Goal: Find specific page/section: Find specific page/section

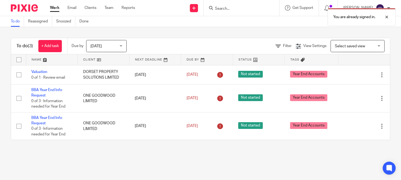
click at [242, 7] on div "You are already signed in." at bounding box center [298, 15] width 195 height 21
click at [238, 9] on div "You are already signed in." at bounding box center [298, 15] width 195 height 21
click at [245, 7] on div "You are already signed in." at bounding box center [298, 15] width 195 height 21
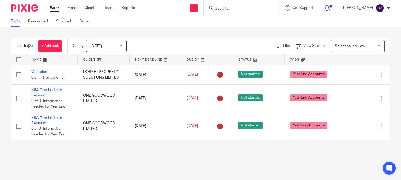
click at [240, 17] on div "To do Reassigned Snoozed Done" at bounding box center [200, 21] width 401 height 11
click at [237, 6] on input "Search" at bounding box center [239, 8] width 49 height 5
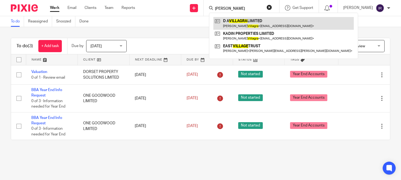
type input "[PERSON_NAME]"
click at [258, 22] on link at bounding box center [284, 23] width 141 height 12
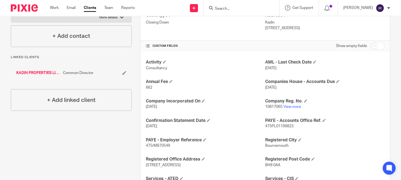
scroll to position [276, 0]
